Goal: Task Accomplishment & Management: Complete application form

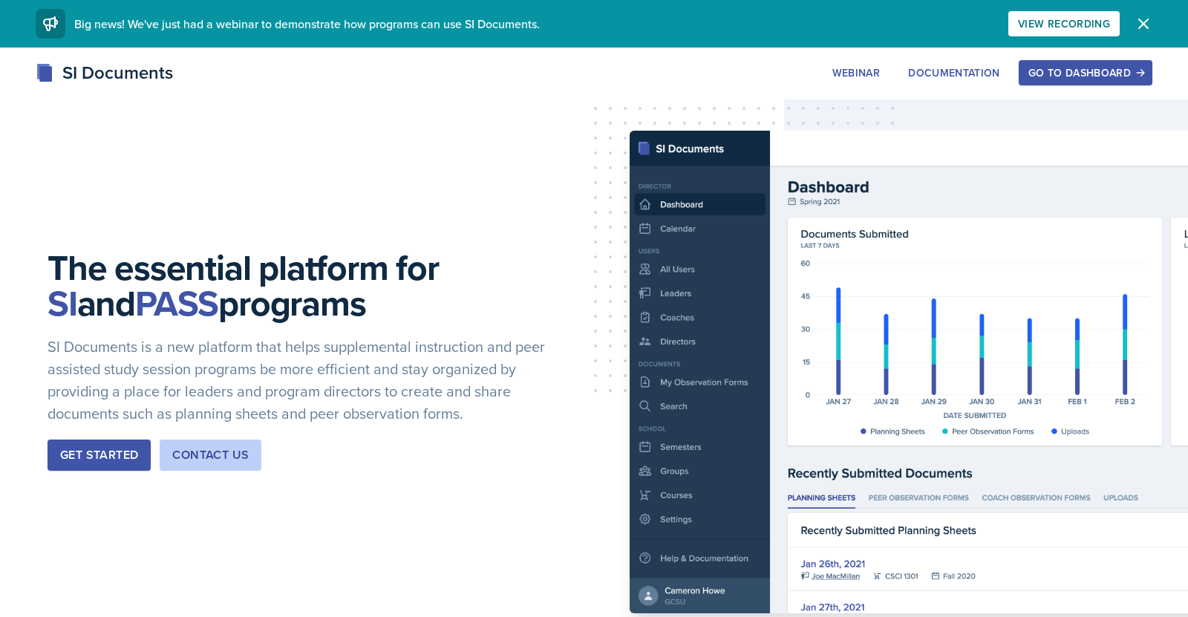
click at [1062, 78] on div "Go to Dashboard" at bounding box center [1085, 73] width 114 height 12
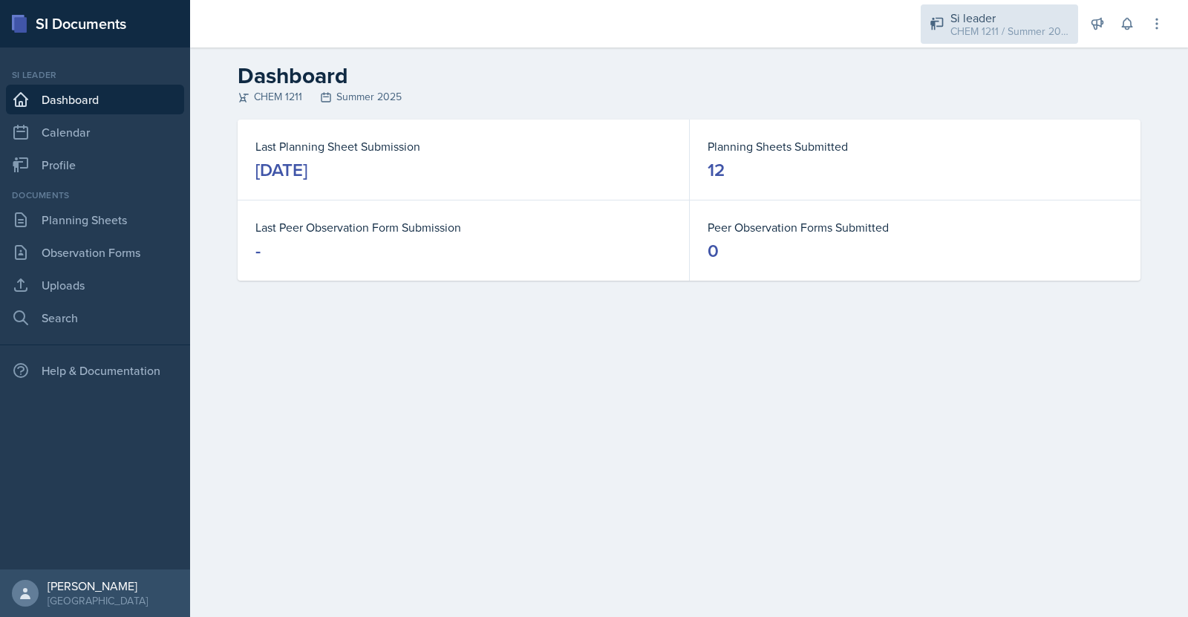
click at [1004, 33] on div "CHEM 1211 / Summer 2025" at bounding box center [1009, 32] width 119 height 16
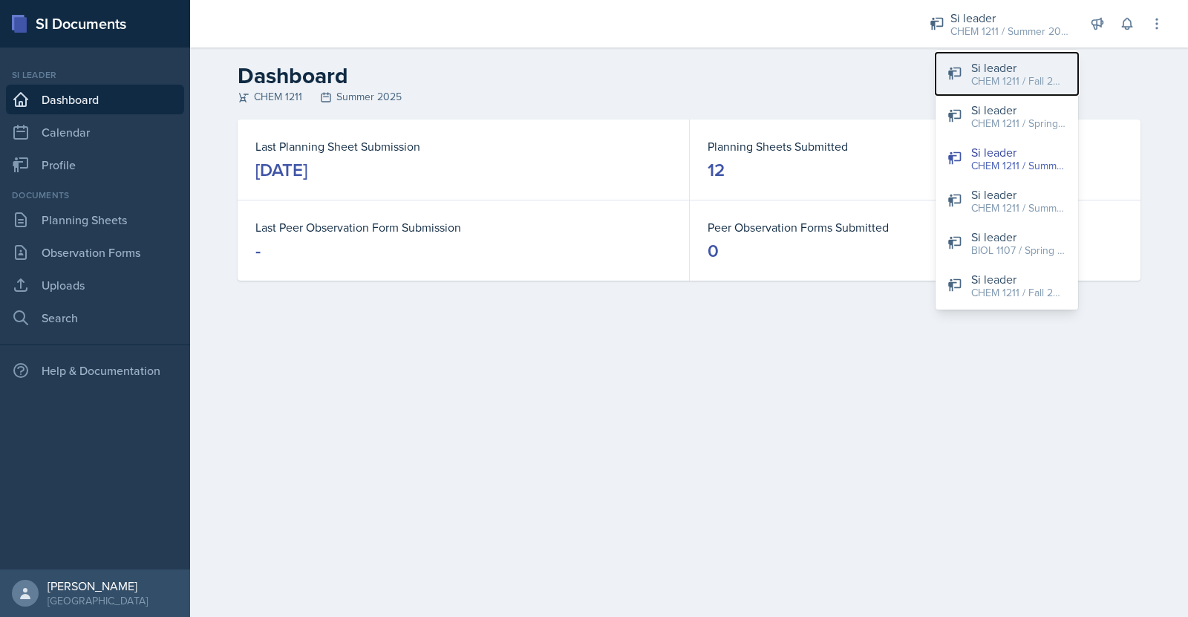
click at [1050, 79] on div "CHEM 1211 / Fall 2025" at bounding box center [1018, 81] width 95 height 16
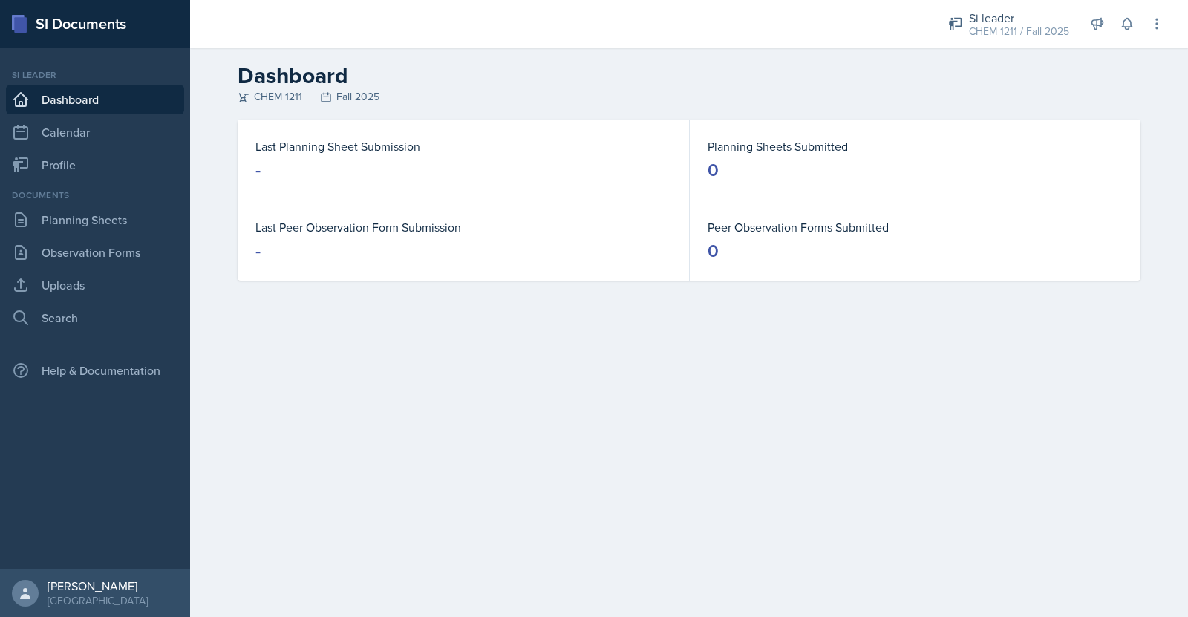
click at [369, 164] on dd "-" at bounding box center [463, 170] width 416 height 24
click at [362, 185] on div "Last Planning Sheet Submission -" at bounding box center [463, 160] width 451 height 80
click at [99, 215] on link "Planning Sheets" at bounding box center [95, 220] width 178 height 30
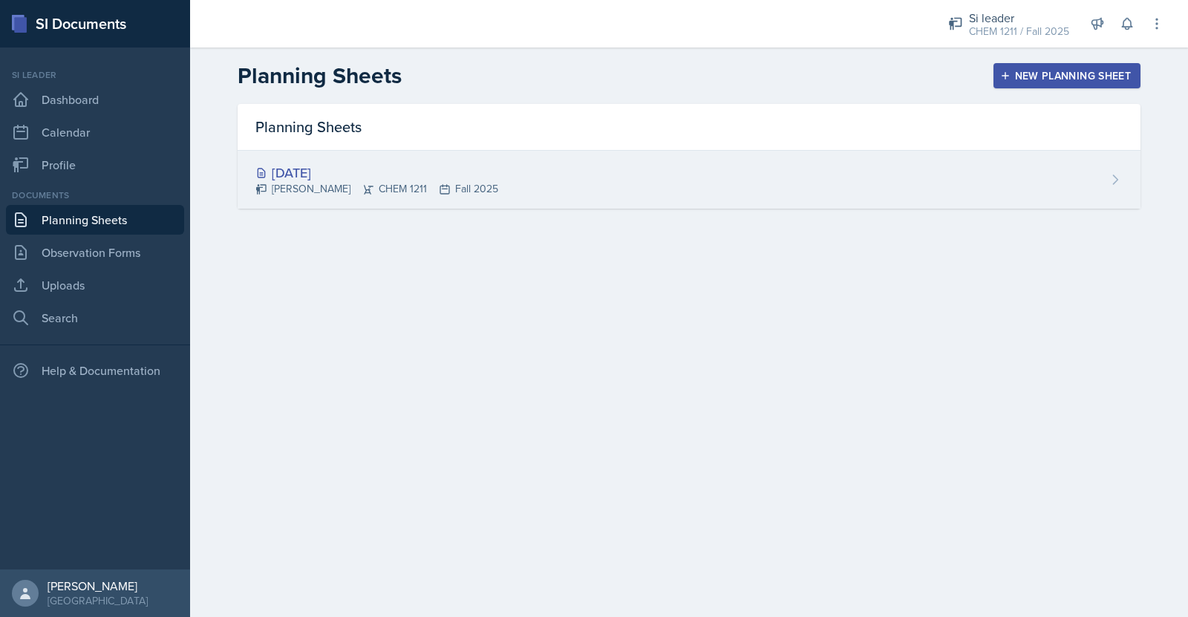
click at [705, 203] on div "[DATE] [PERSON_NAME] CHEM 1211 Fall 2025" at bounding box center [689, 180] width 903 height 58
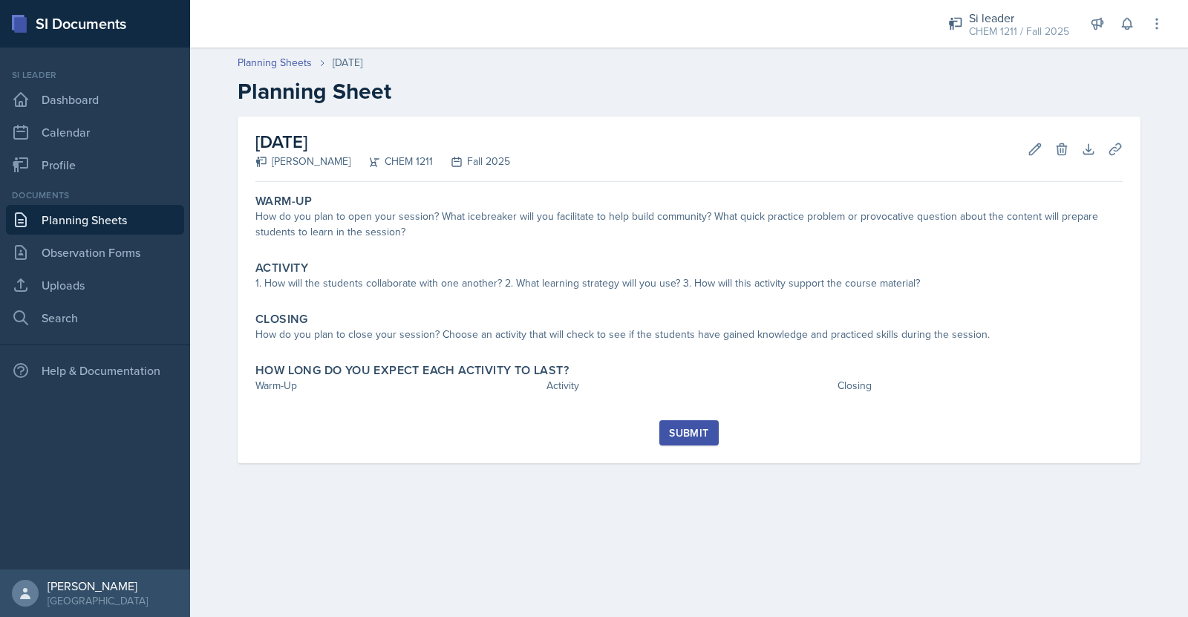
click at [383, 154] on div "CHEM 1211" at bounding box center [391, 162] width 82 height 16
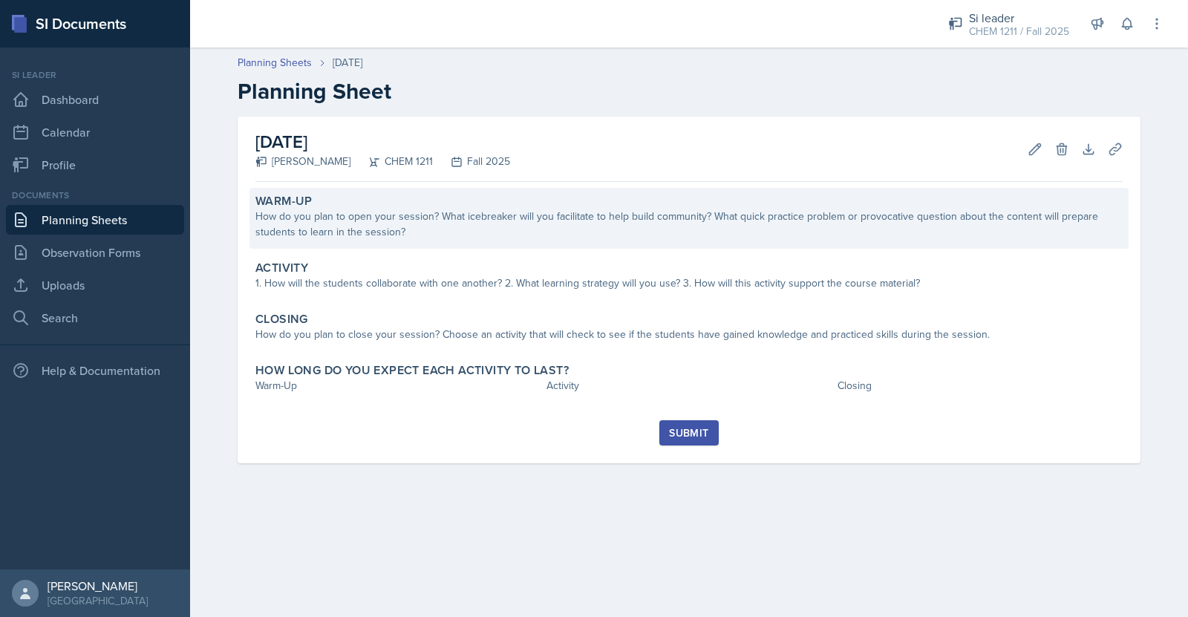
click at [404, 221] on div "How do you plan to open your session? What icebreaker will you facilitate to he…" at bounding box center [688, 224] width 867 height 31
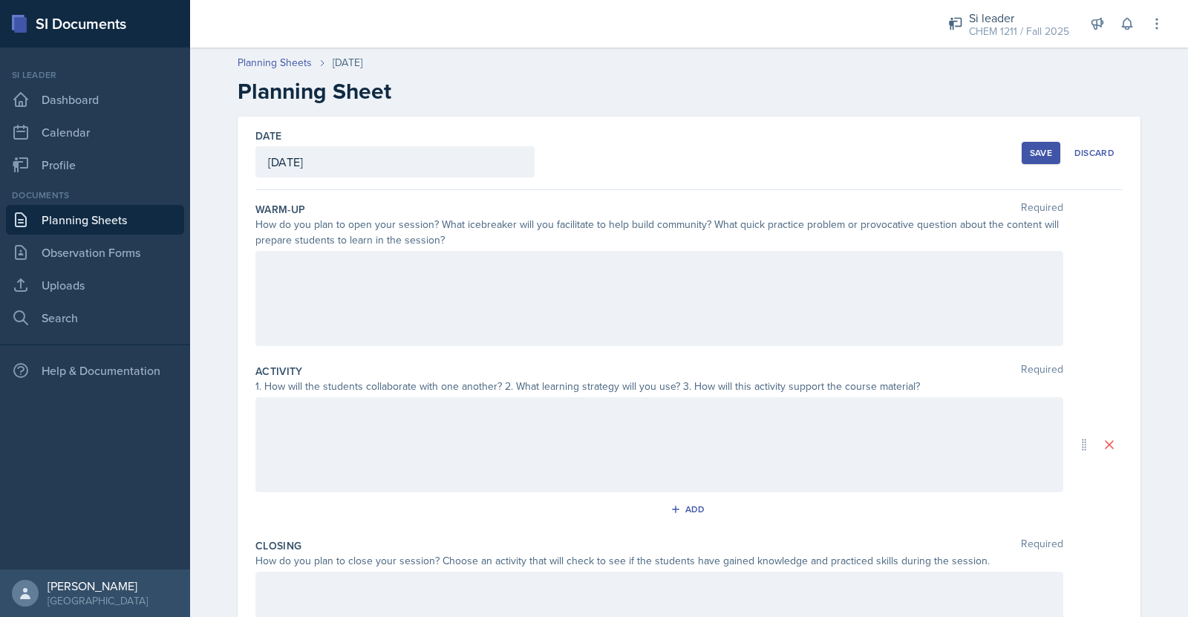
click at [416, 152] on div "[DATE]" at bounding box center [394, 161] width 279 height 31
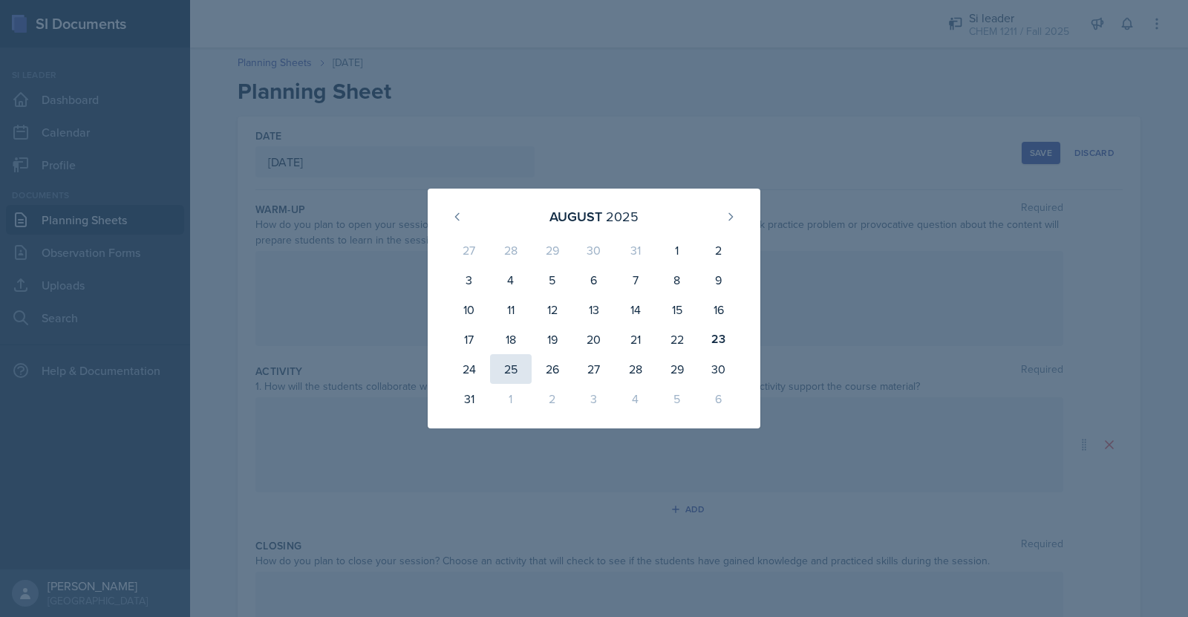
click at [511, 371] on div "25" at bounding box center [511, 369] width 42 height 30
type input "[DATE]"
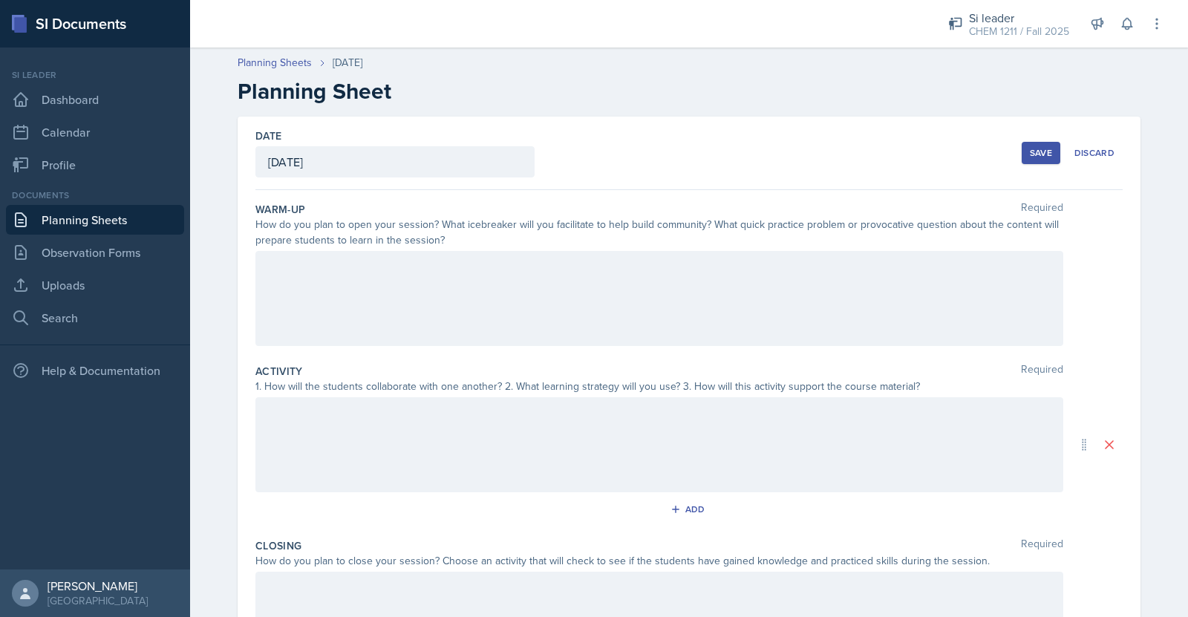
click at [458, 315] on div at bounding box center [659, 298] width 808 height 95
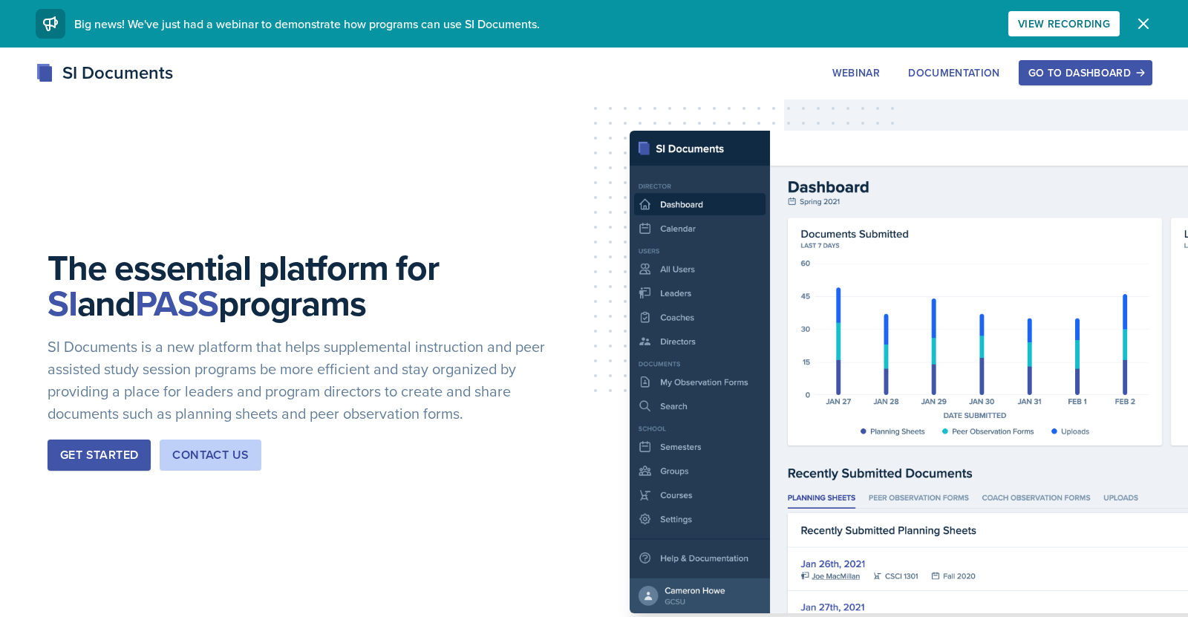
click at [1049, 71] on div "Go to Dashboard" at bounding box center [1085, 73] width 114 height 12
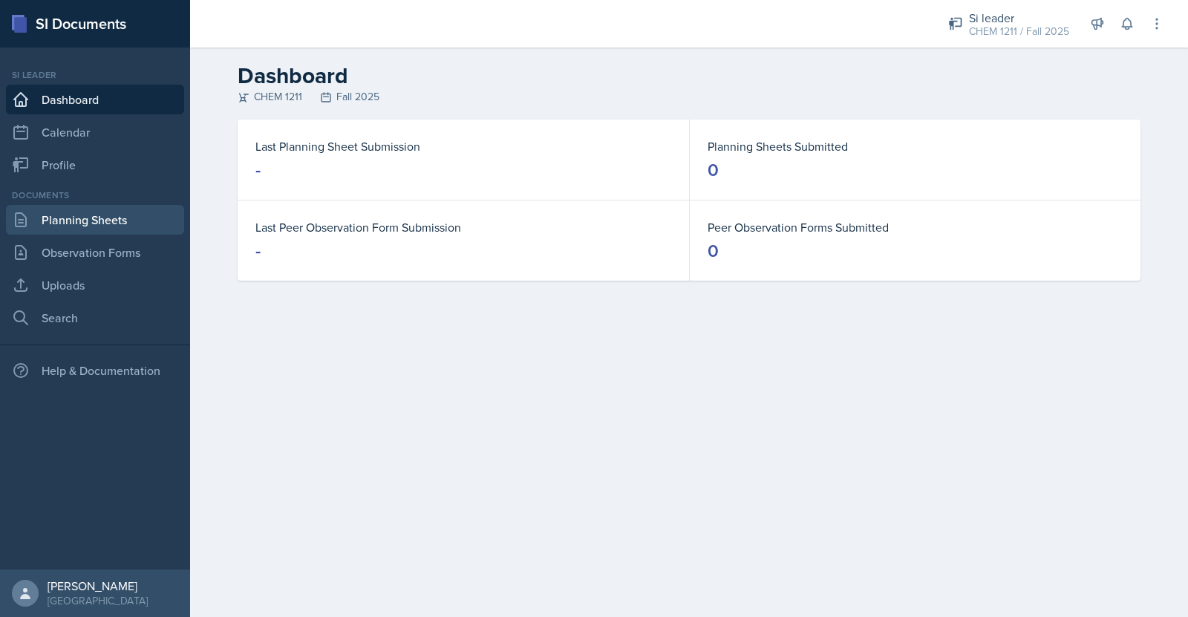
click at [91, 226] on link "Planning Sheets" at bounding box center [95, 220] width 178 height 30
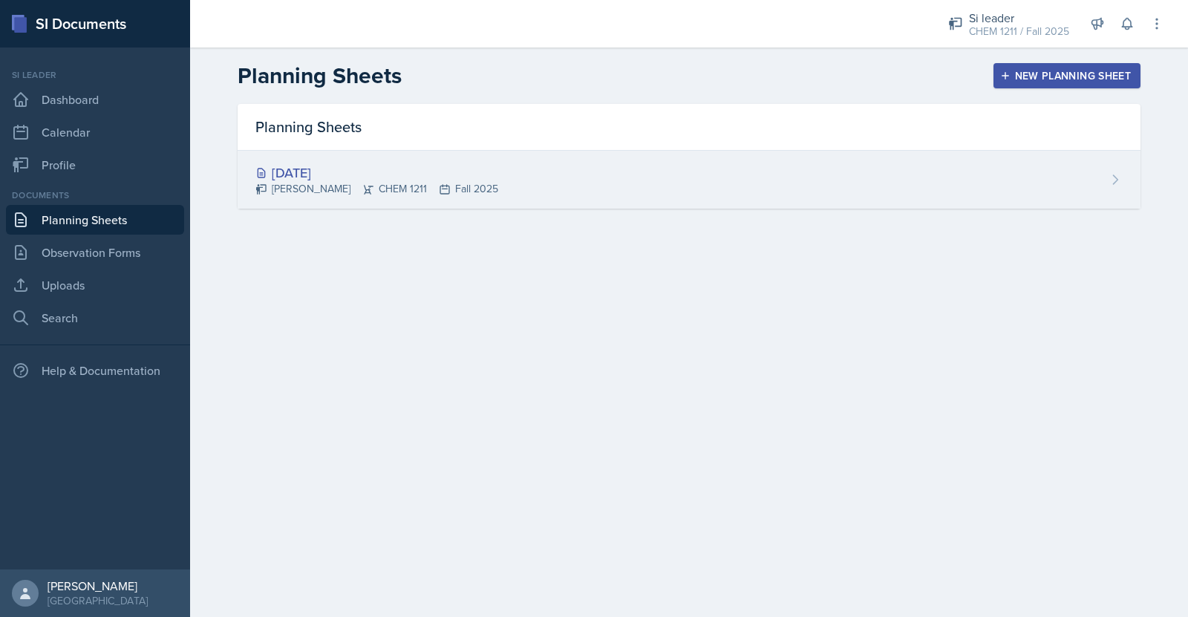
click at [474, 160] on div "[DATE] [PERSON_NAME] CHEM 1211 Fall 2025" at bounding box center [689, 180] width 903 height 58
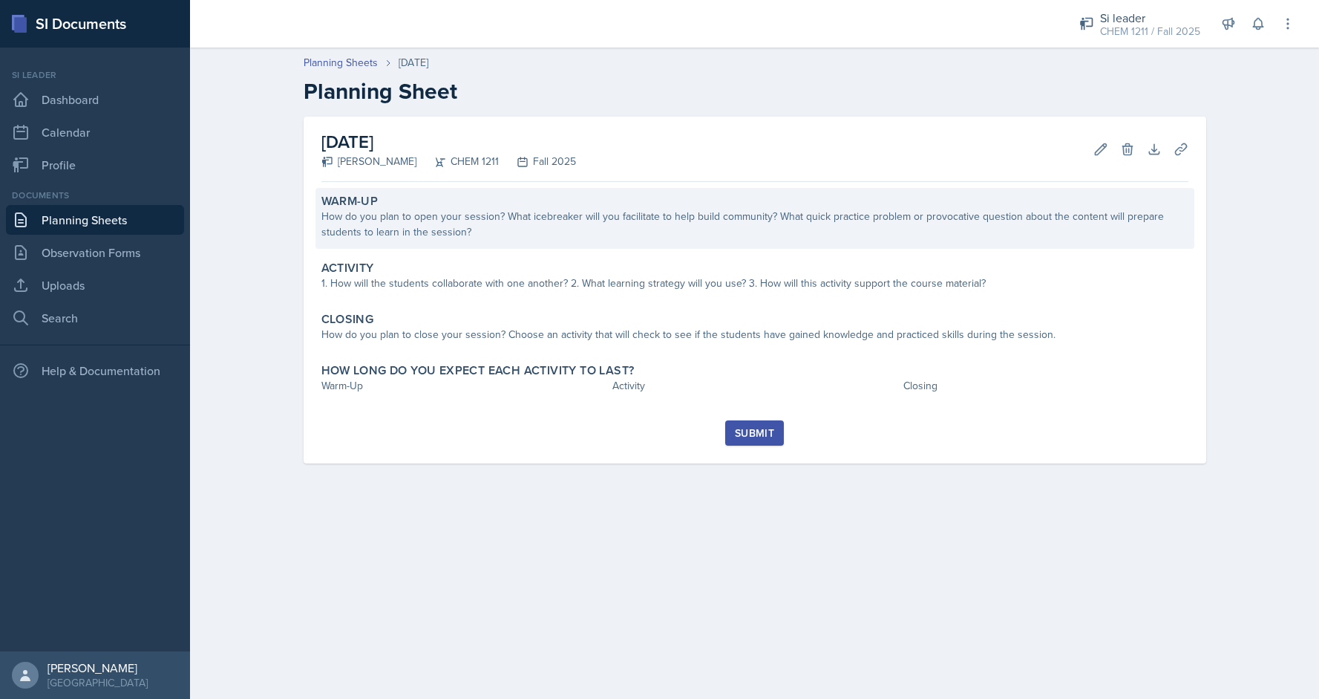
click at [410, 200] on div "Warm-Up" at bounding box center [754, 201] width 867 height 15
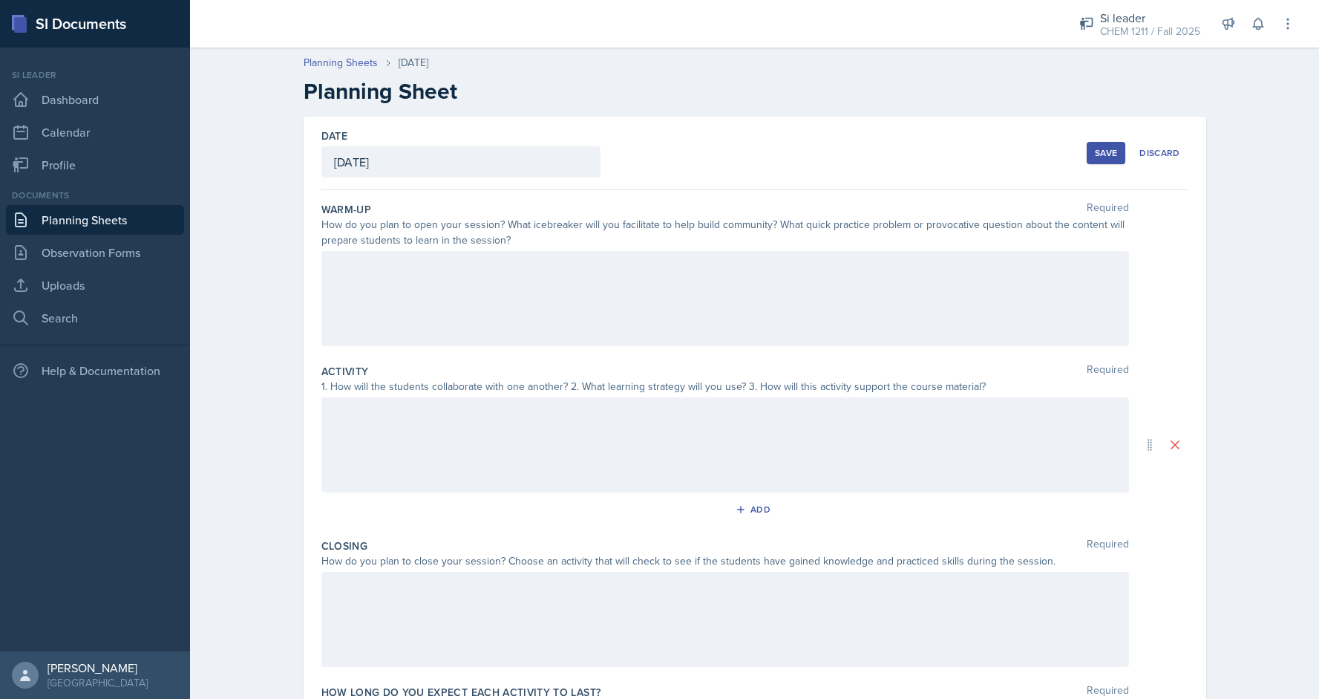
click at [440, 288] on div at bounding box center [725, 298] width 808 height 95
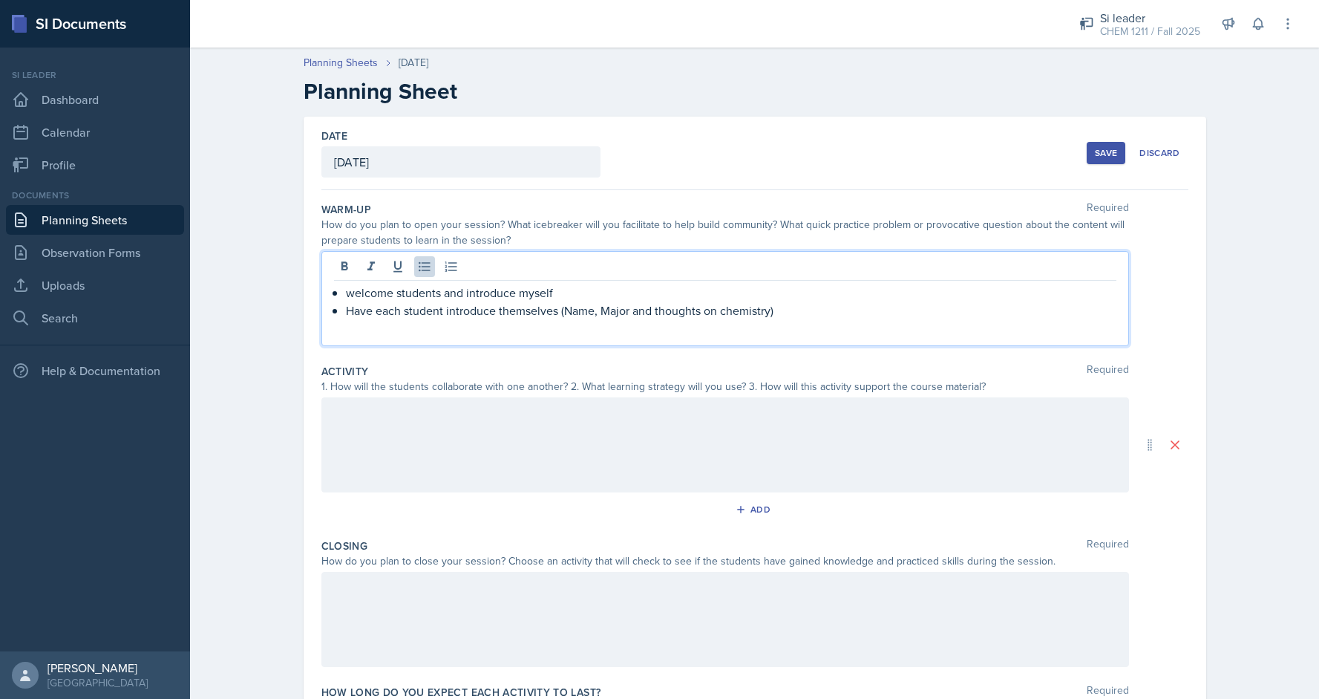
click at [396, 420] on div at bounding box center [725, 444] width 808 height 95
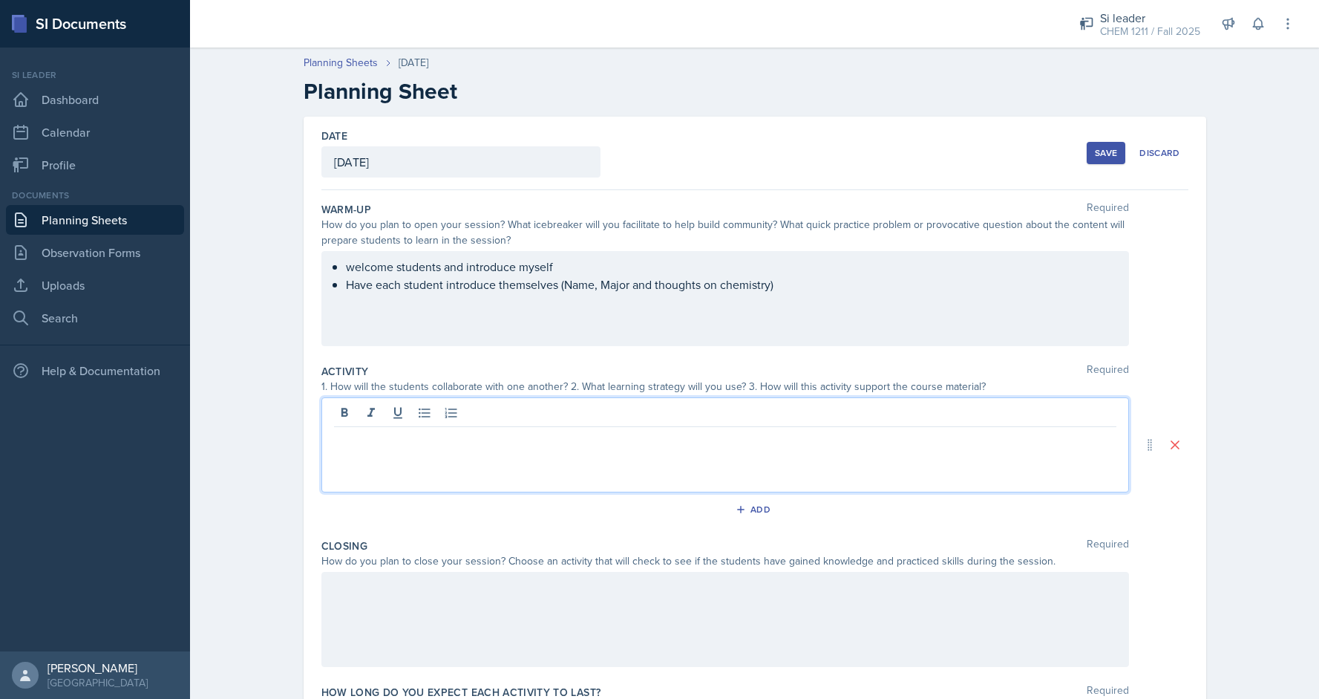
click at [818, 296] on div "welcome students and introduce myself Have each student introduce themselves (N…" at bounding box center [725, 298] width 808 height 95
